Goal: Information Seeking & Learning: Learn about a topic

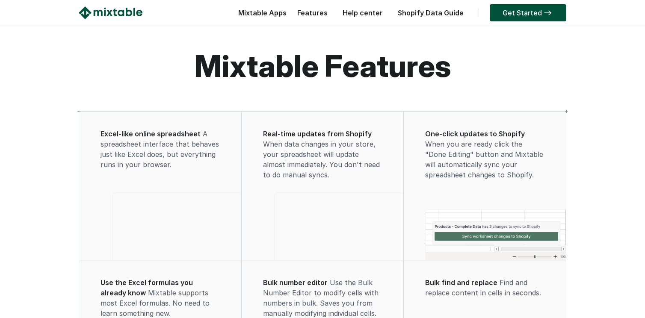
click at [440, 15] on link "Shopify Data Guide" at bounding box center [431, 13] width 74 height 9
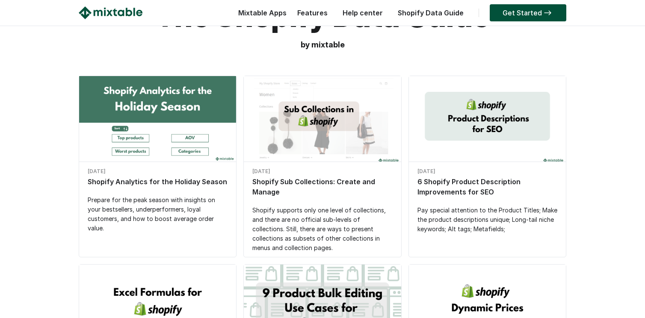
scroll to position [66, 0]
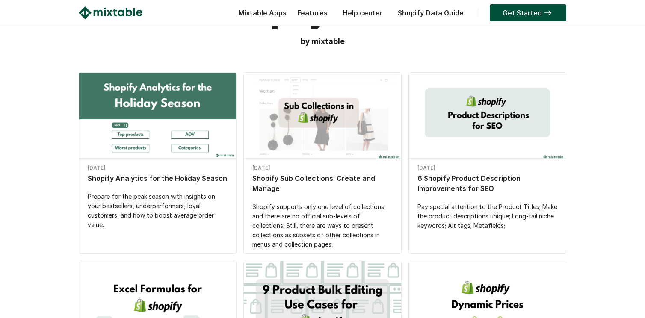
click at [179, 168] on div "July 3, 2025" at bounding box center [158, 168] width 140 height 10
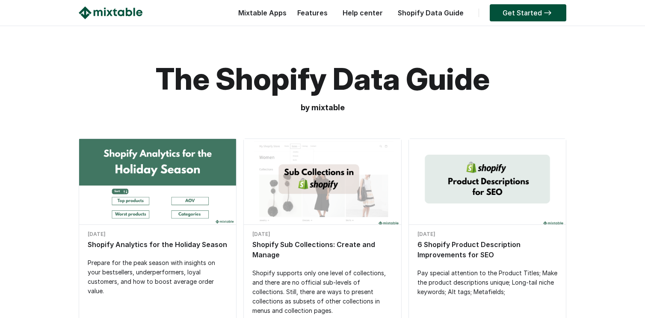
scroll to position [0, 0]
click at [157, 273] on div "Prepare for the peak season with insights on your bestsellers, underperformers,…" at bounding box center [158, 277] width 140 height 38
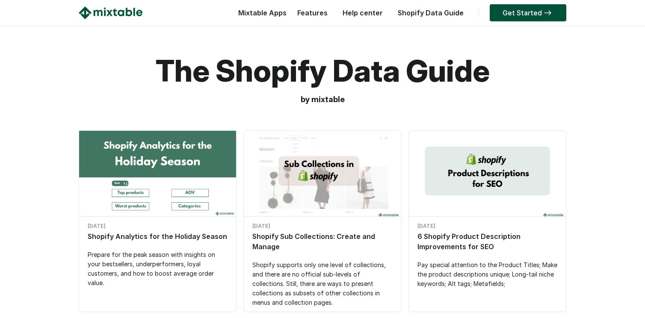
scroll to position [9, 0]
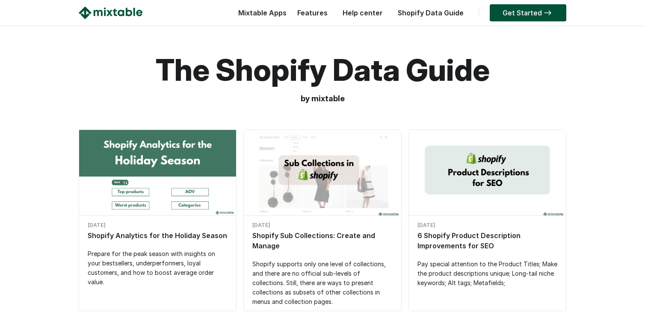
click at [330, 247] on div "Shopify Sub Collections: Create and Manage" at bounding box center [322, 241] width 140 height 21
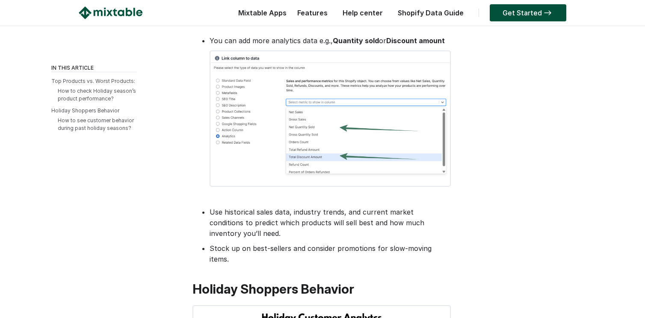
scroll to position [761, 0]
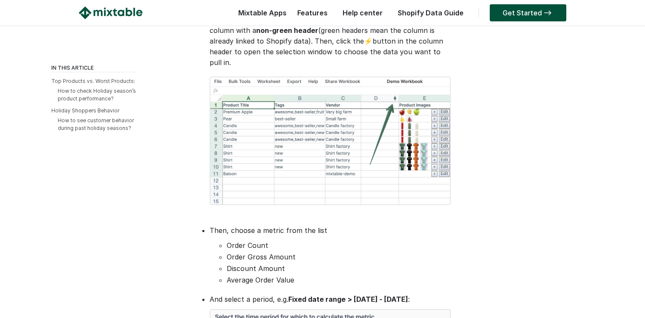
scroll to position [1413, 0]
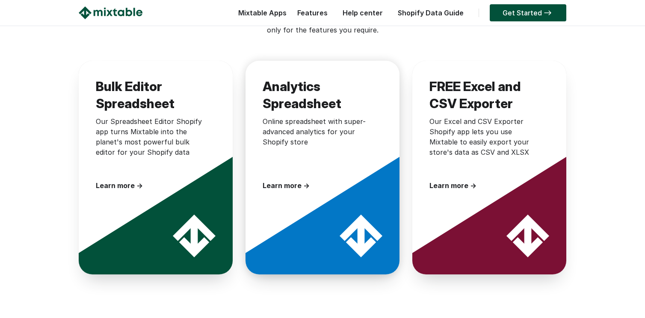
scroll to position [222, 0]
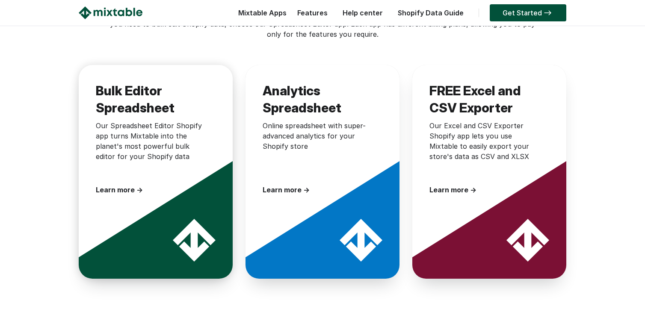
click at [122, 191] on div "Learn more →" at bounding box center [151, 190] width 111 height 10
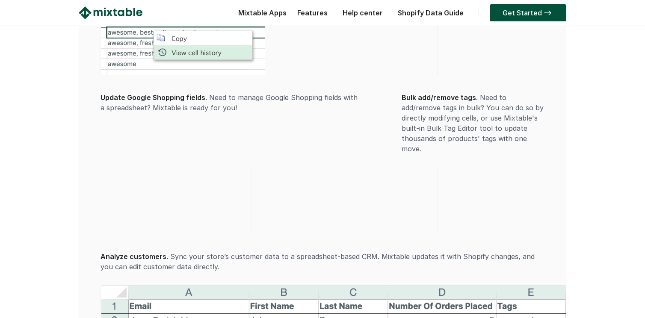
scroll to position [1448, 0]
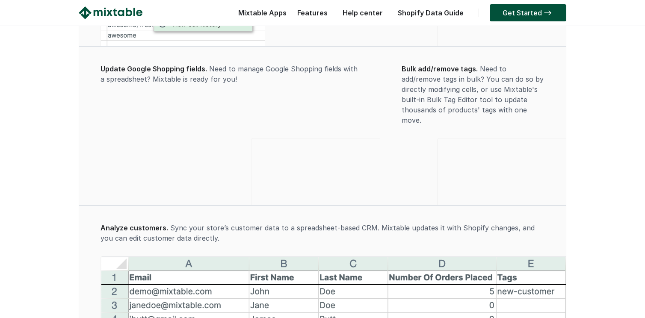
click at [484, 203] on video at bounding box center [502, 171] width 128 height 64
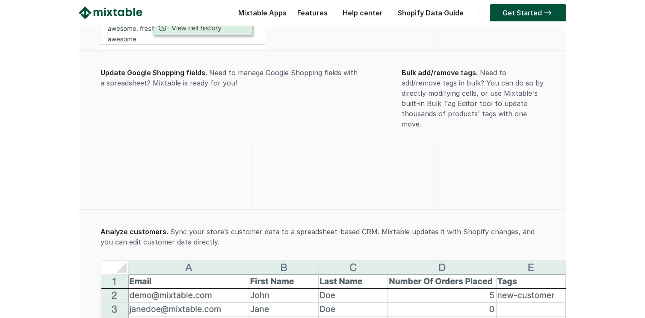
scroll to position [1426, 0]
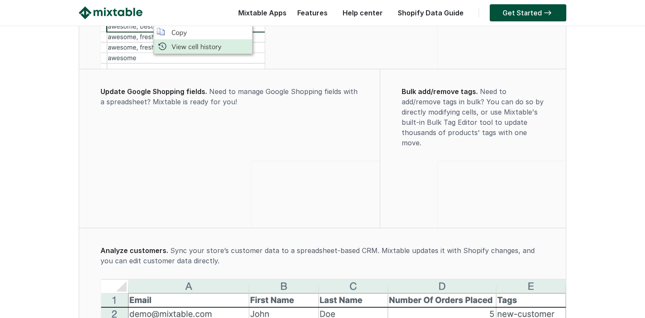
click at [252, 225] on video at bounding box center [316, 193] width 128 height 64
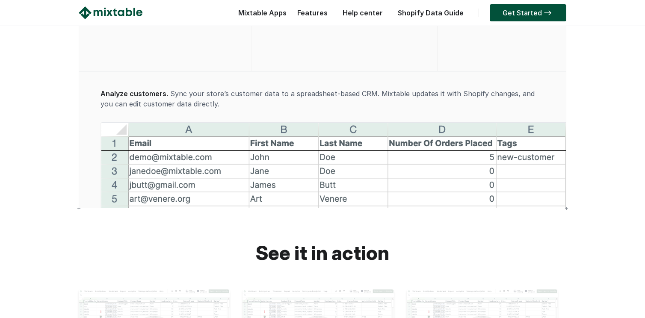
scroll to position [1583, 0]
